Goal: Find contact information: Find contact information

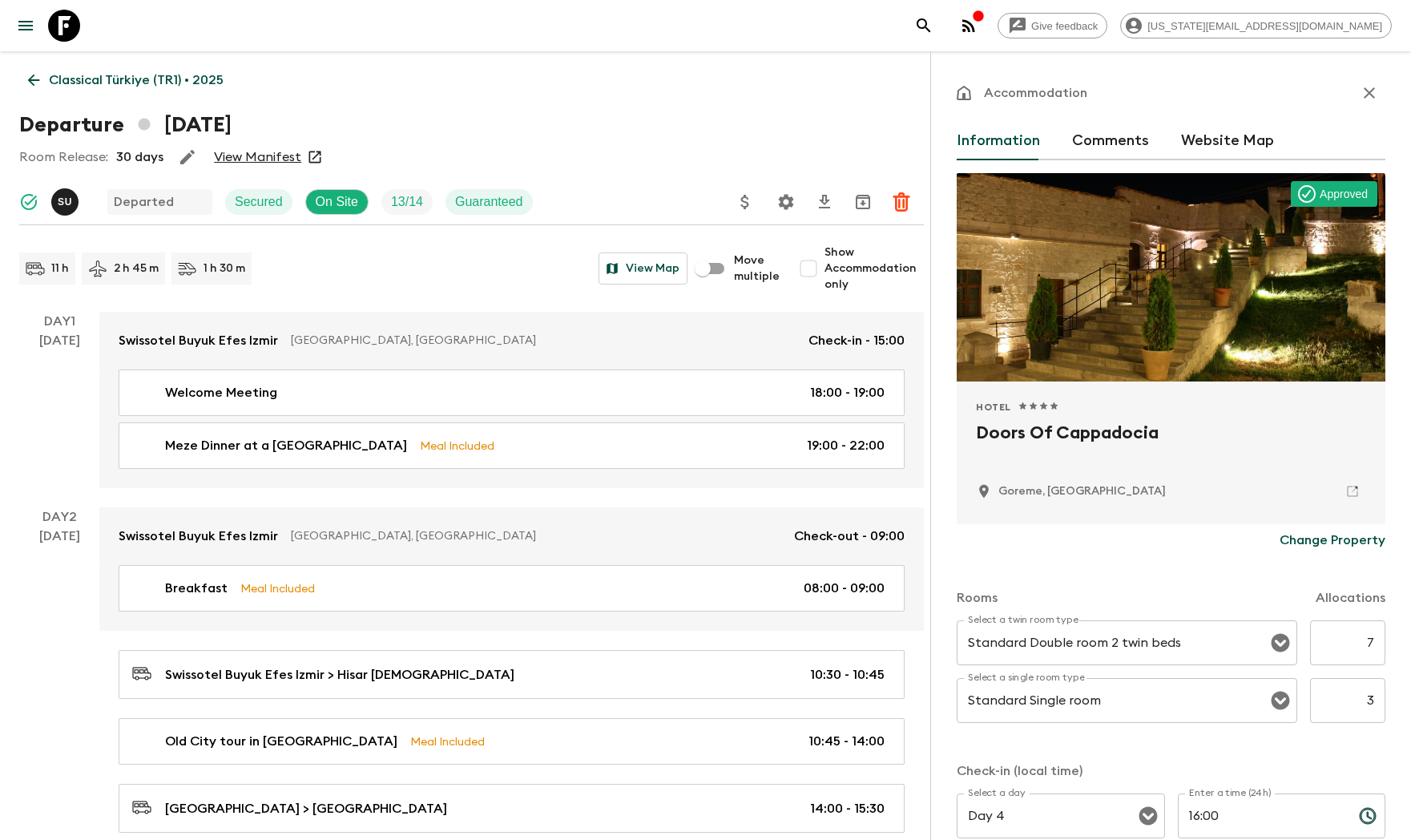
scroll to position [2899, 0]
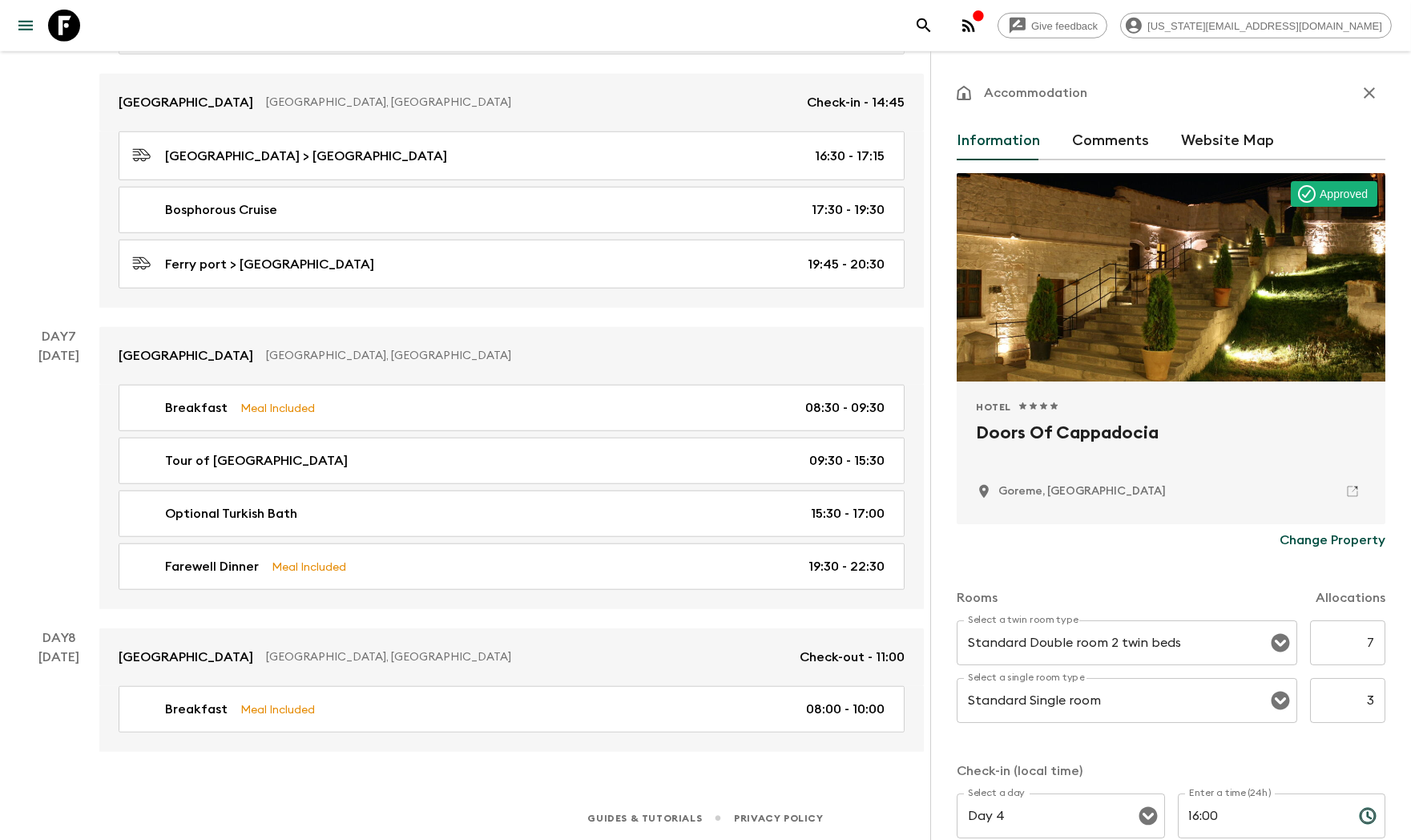
click at [54, 35] on icon at bounding box center [64, 26] width 32 height 32
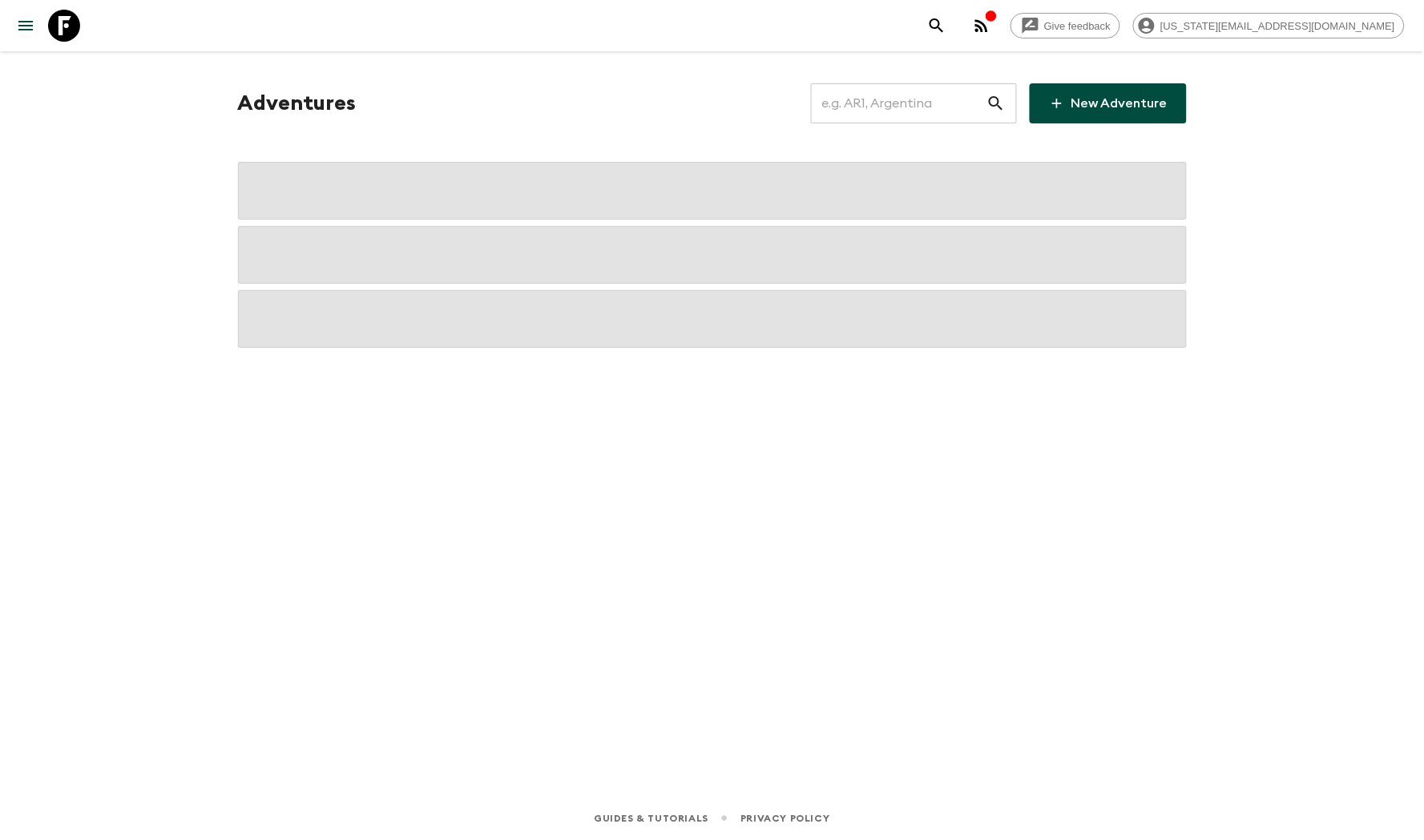
click at [54, 35] on icon at bounding box center [64, 26] width 32 height 32
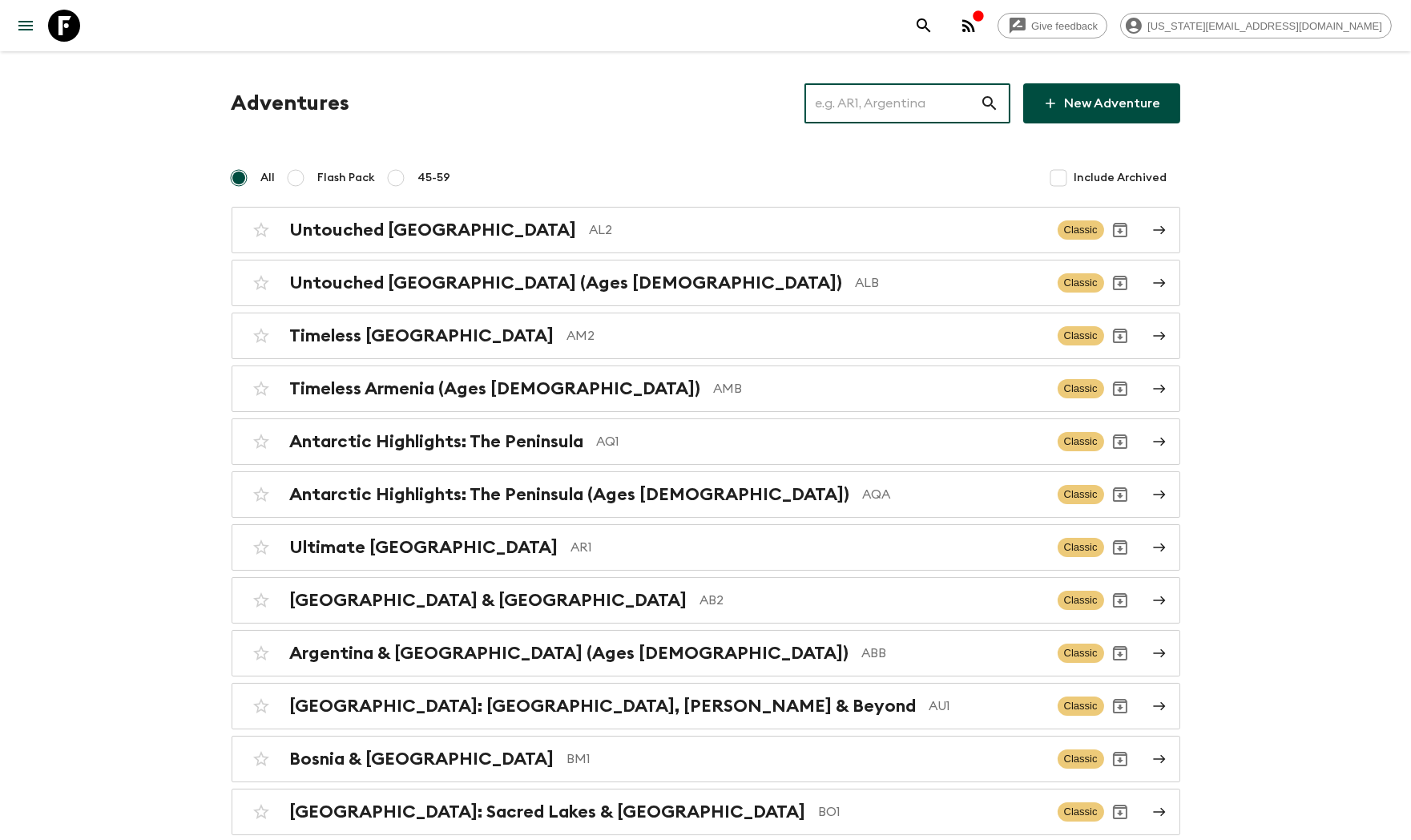
click at [850, 118] on input "text" at bounding box center [892, 103] width 176 height 45
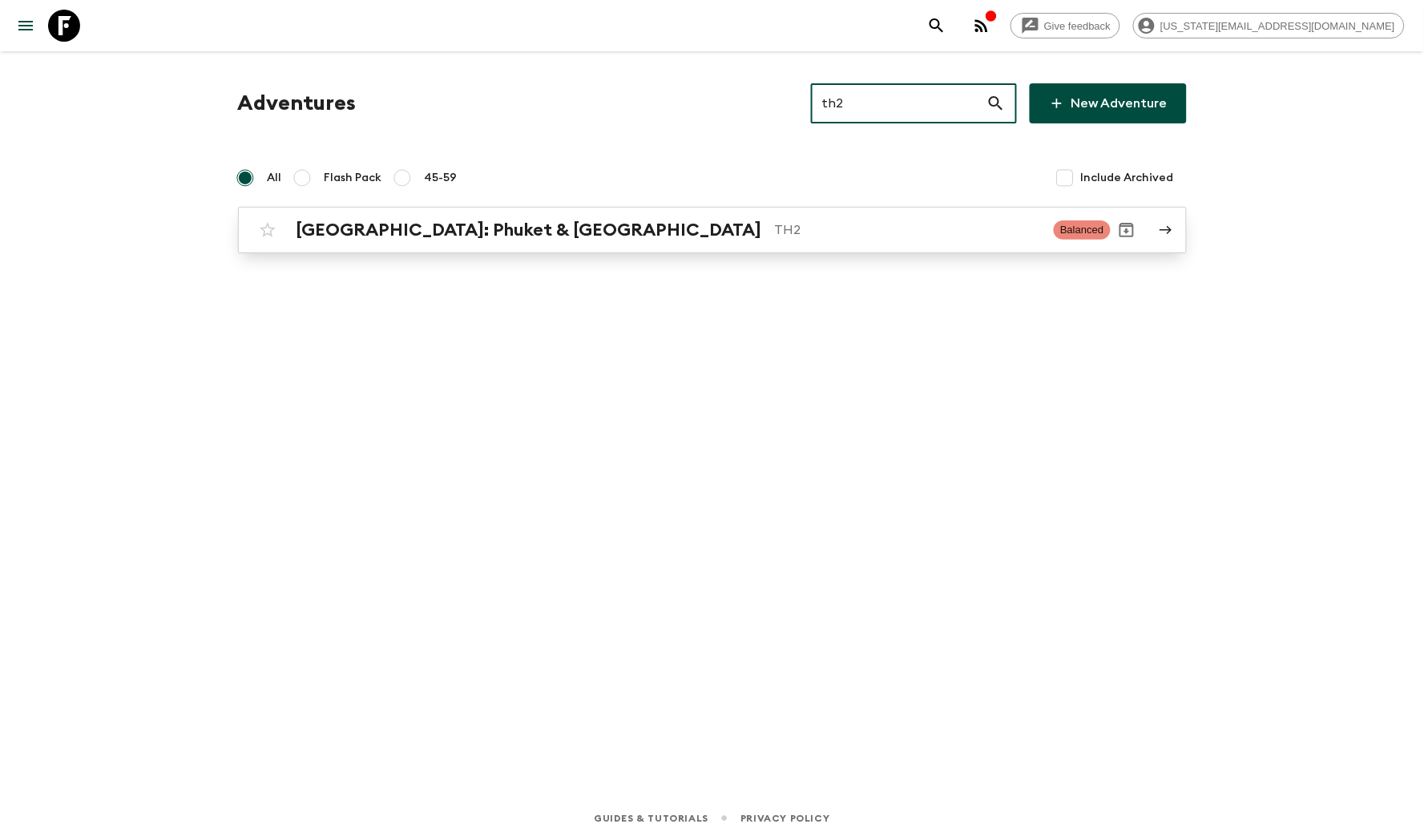
type input "th2"
click at [775, 234] on p "TH2" at bounding box center [908, 230] width 267 height 19
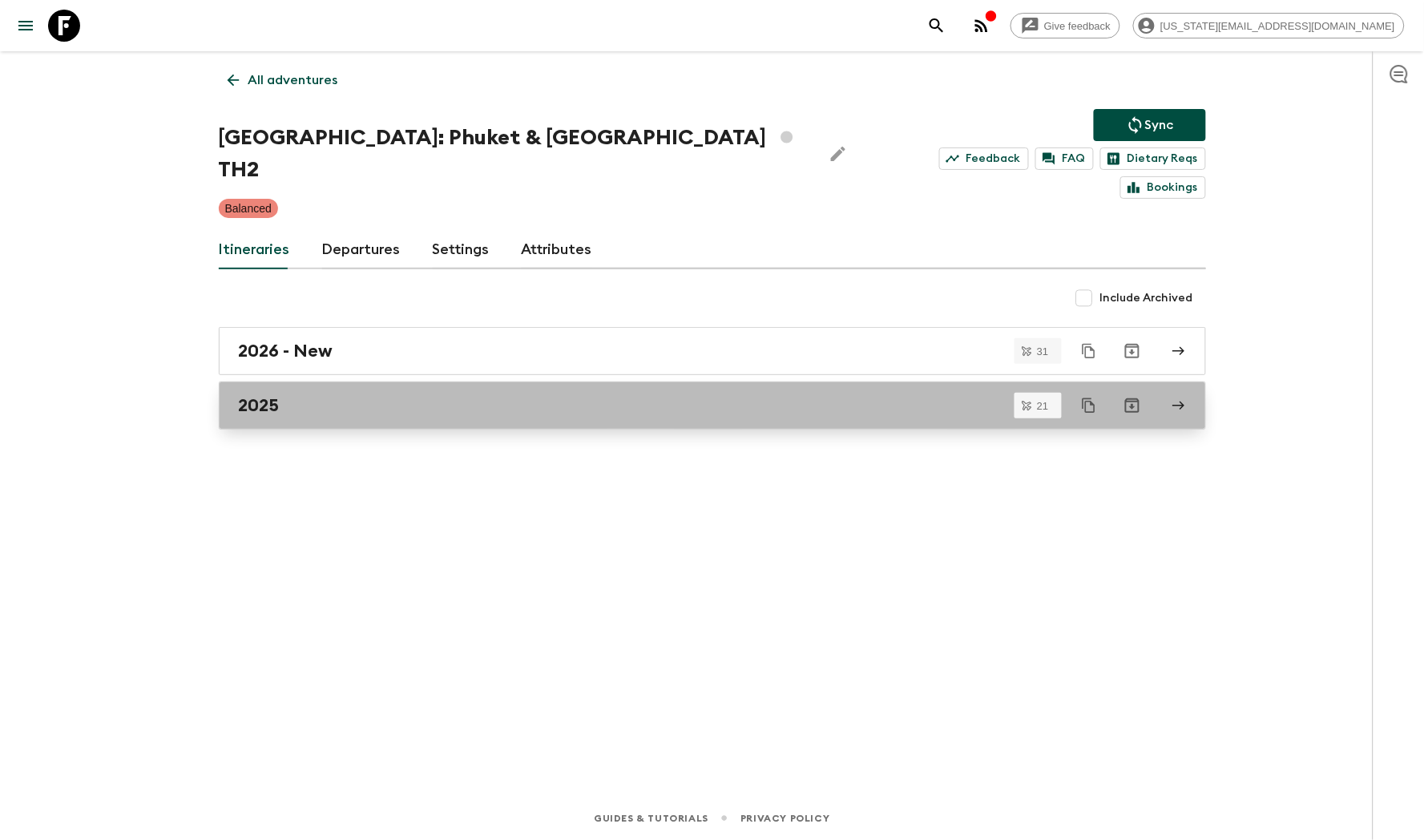
click at [276, 395] on h2 "2025" at bounding box center [259, 406] width 41 height 21
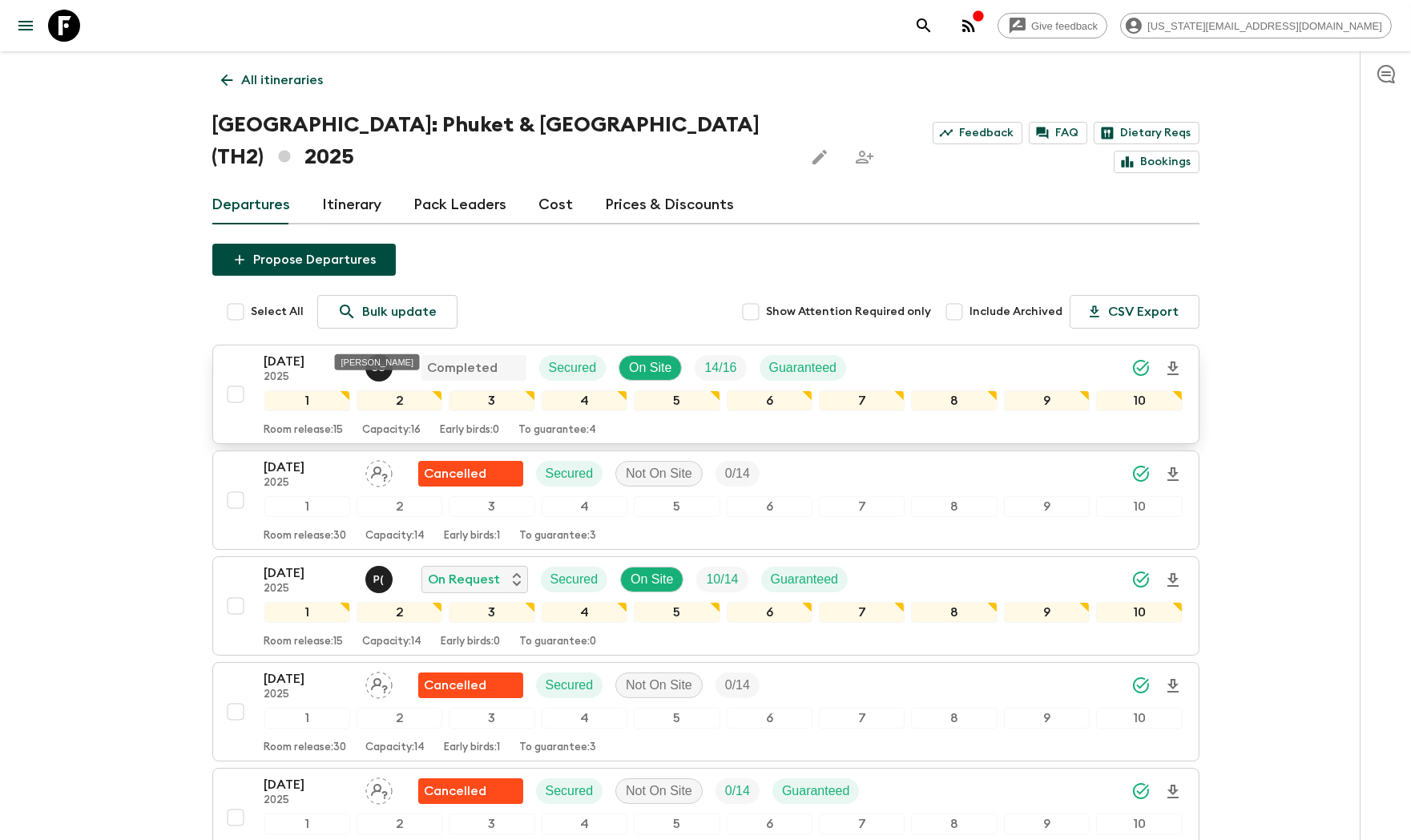
click at [381, 359] on span "S S" at bounding box center [381, 366] width 31 height 13
click at [366, 366] on div "[PERSON_NAME]" at bounding box center [377, 362] width 85 height 16
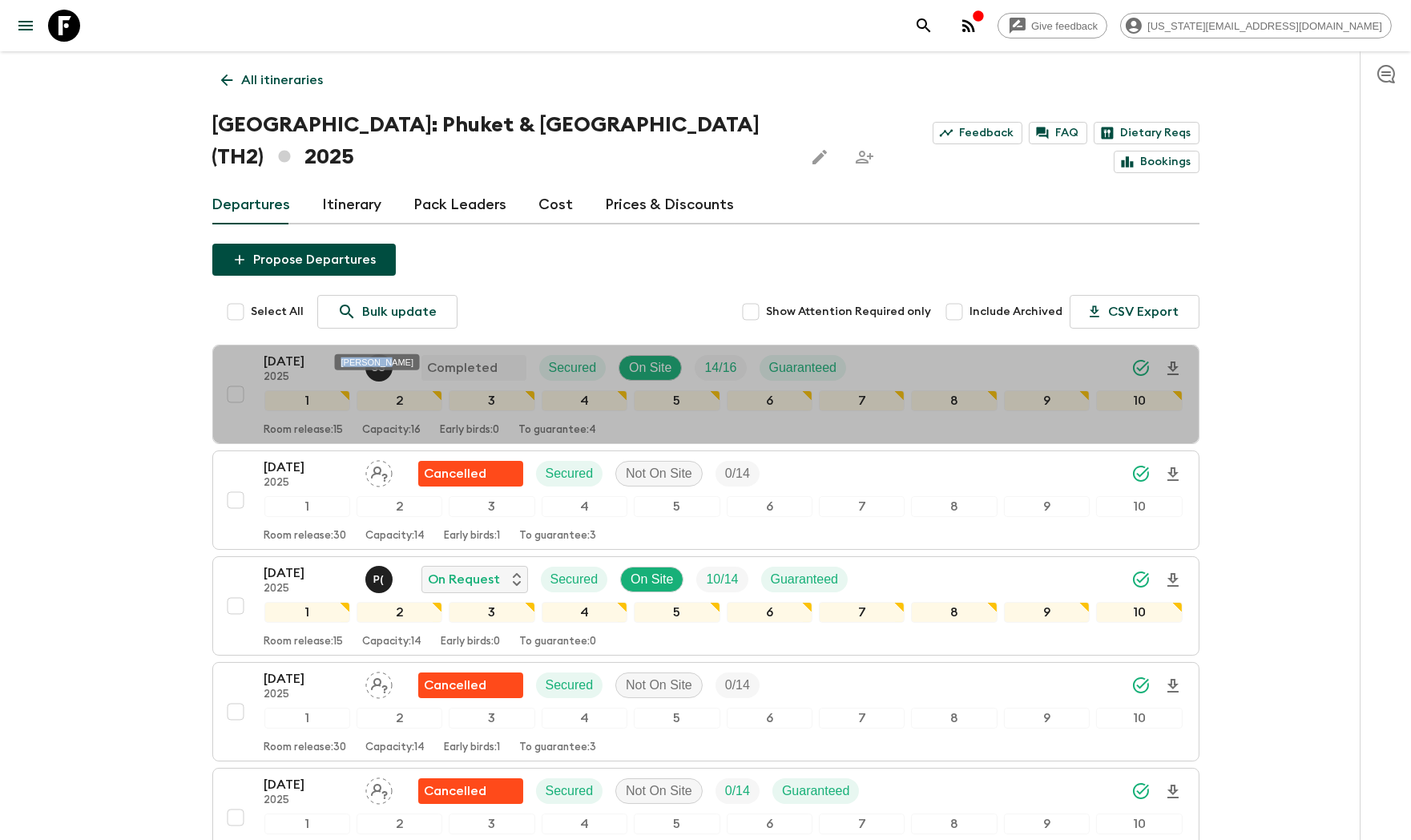
click at [366, 366] on div "[PERSON_NAME]" at bounding box center [377, 362] width 85 height 16
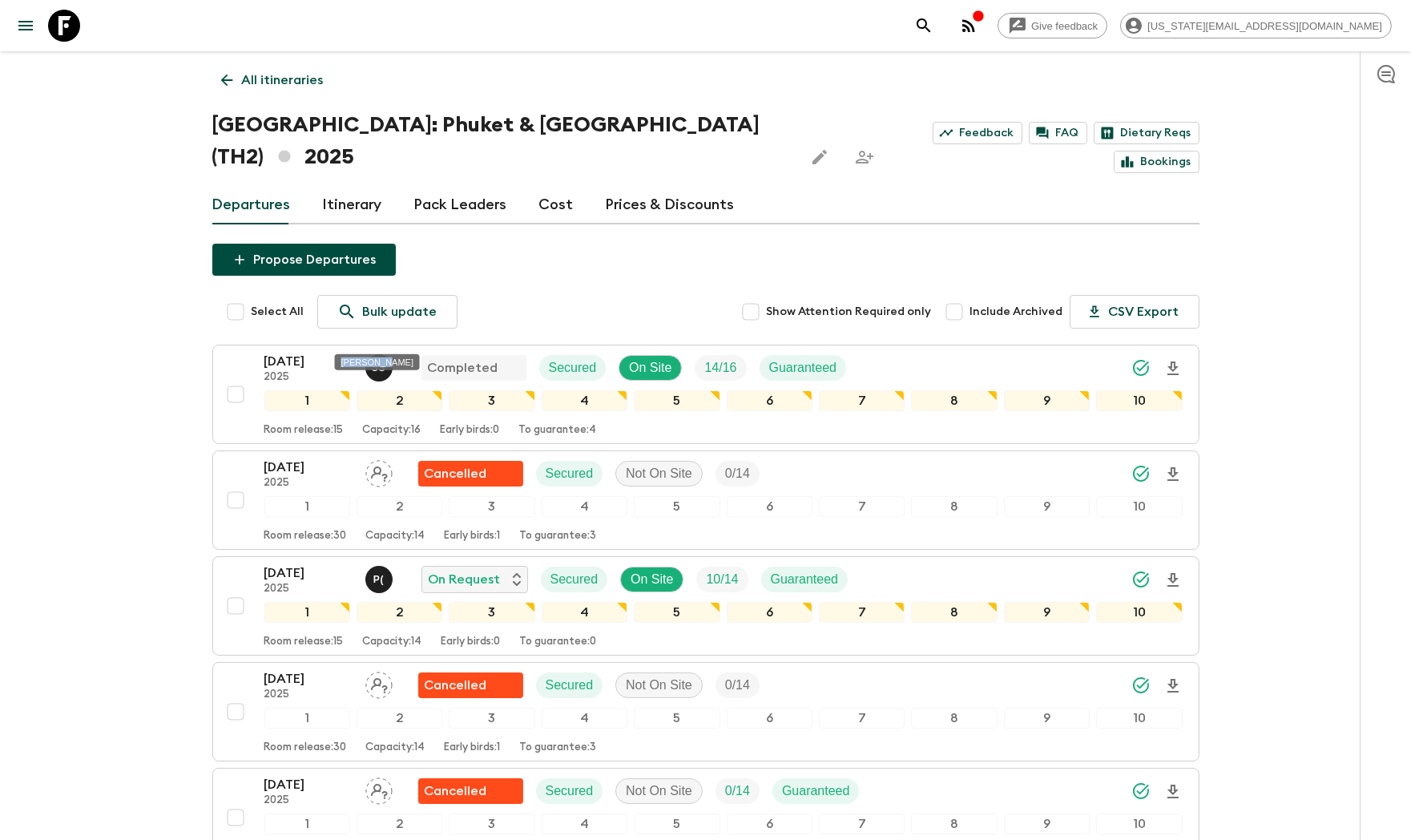
copy div "[PERSON_NAME]"
